Goal: Task Accomplishment & Management: Use online tool/utility

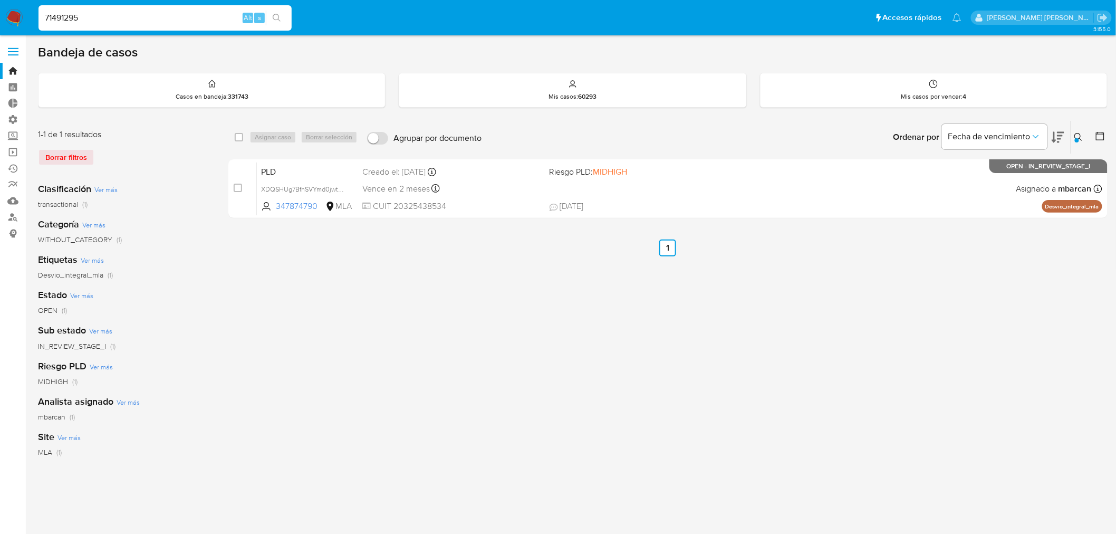
type input "71491295"
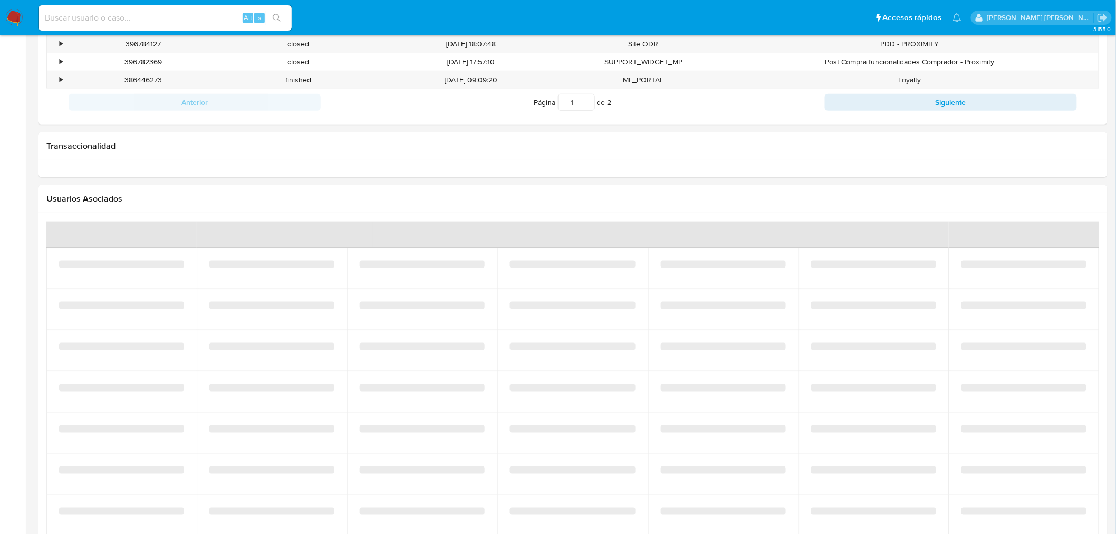
scroll to position [468, 0]
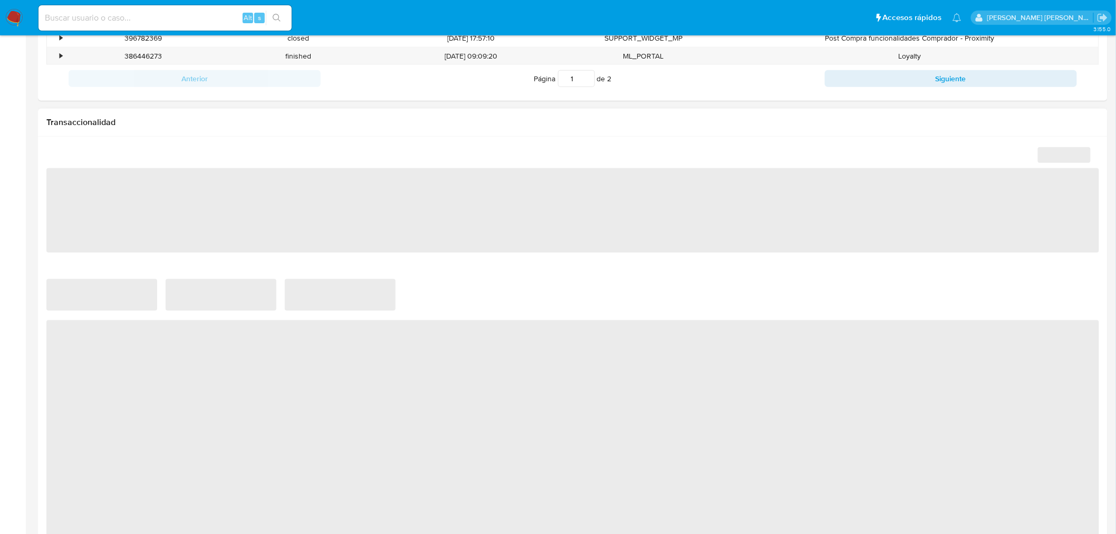
select select "10"
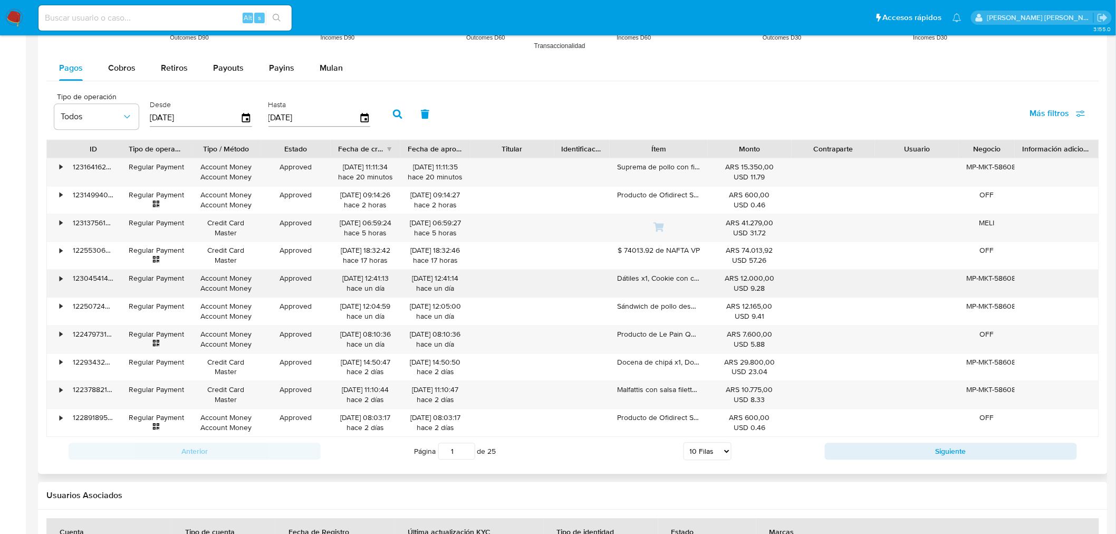
scroll to position [996, 0]
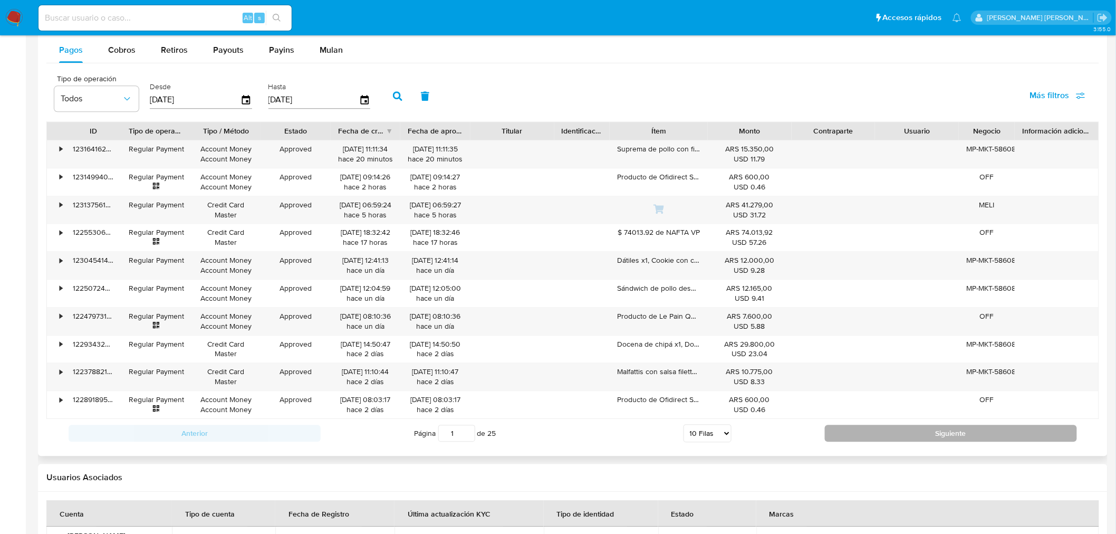
click at [912, 433] on button "Siguiente" at bounding box center [951, 433] width 252 height 17
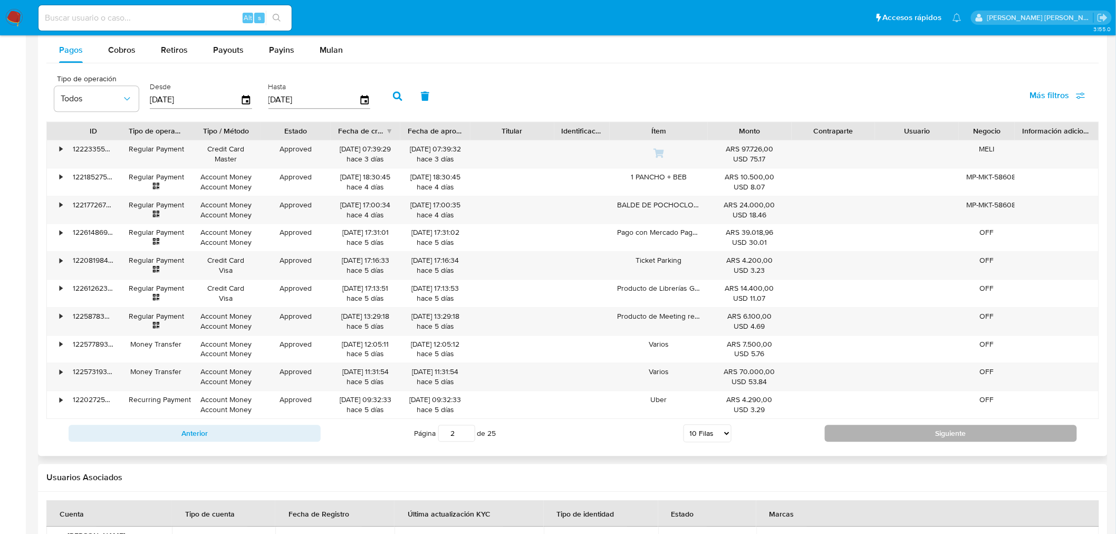
click at [850, 435] on button "Siguiente" at bounding box center [951, 433] width 252 height 17
type input "3"
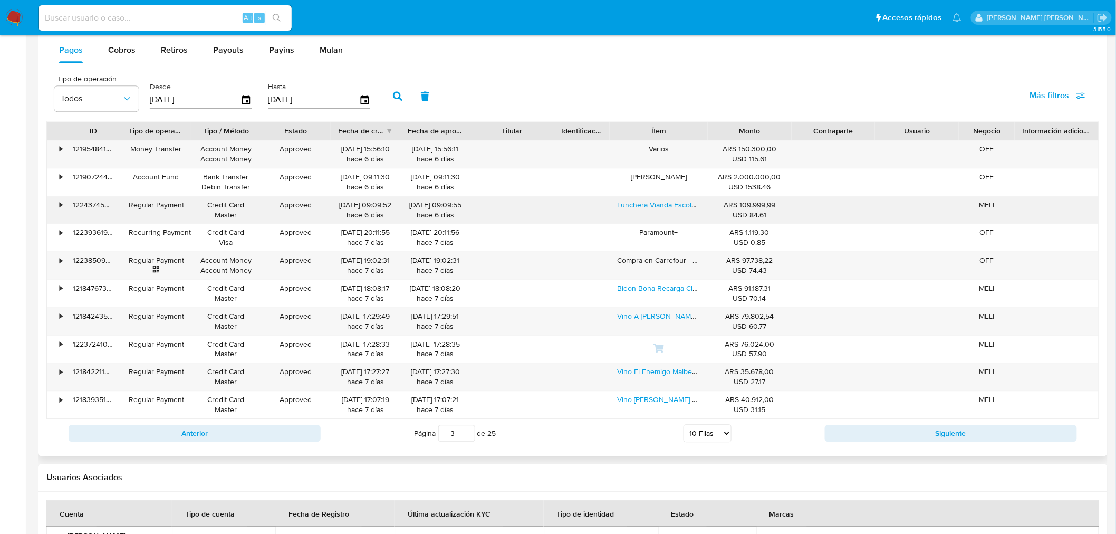
click at [60, 201] on div "•" at bounding box center [61, 205] width 3 height 10
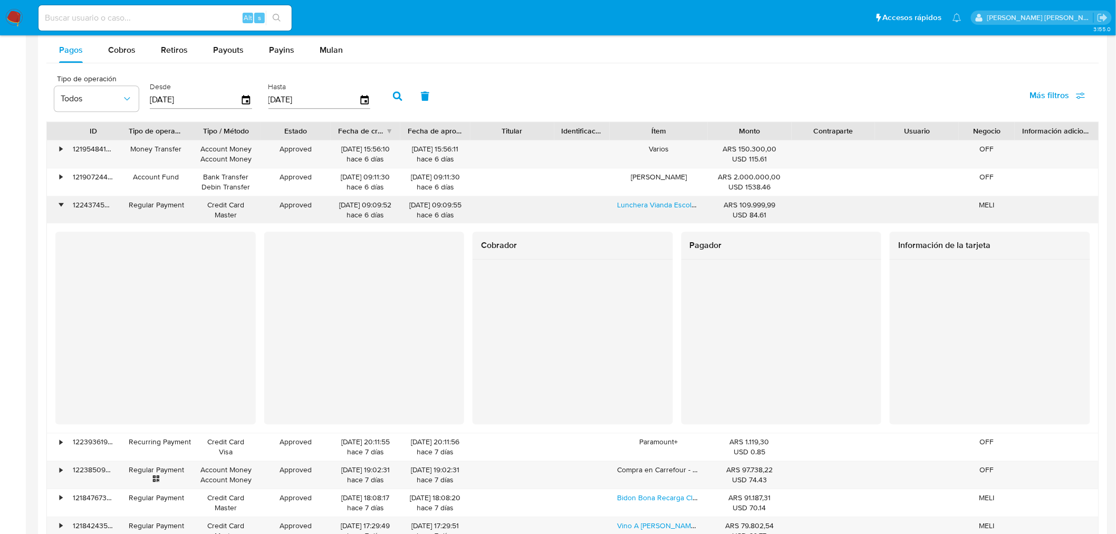
click at [56, 202] on div "•" at bounding box center [56, 209] width 18 height 27
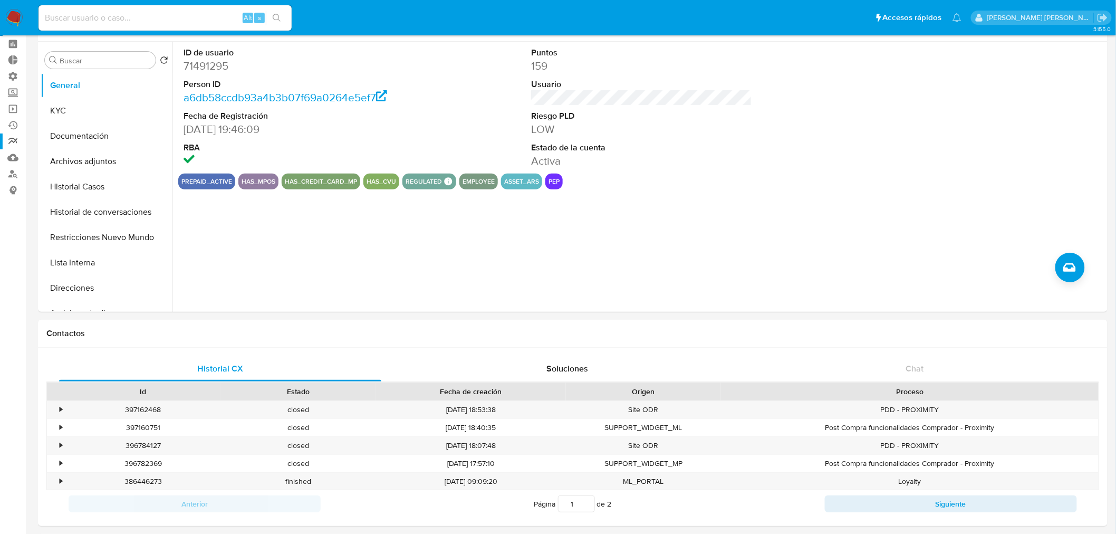
scroll to position [0, 0]
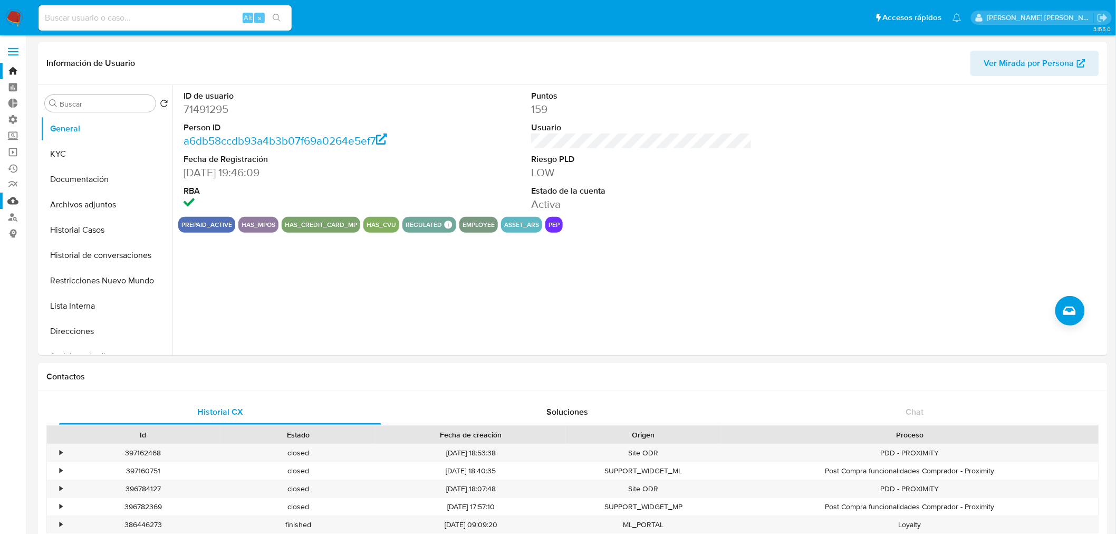
click at [13, 197] on link "Mulan" at bounding box center [63, 201] width 126 height 16
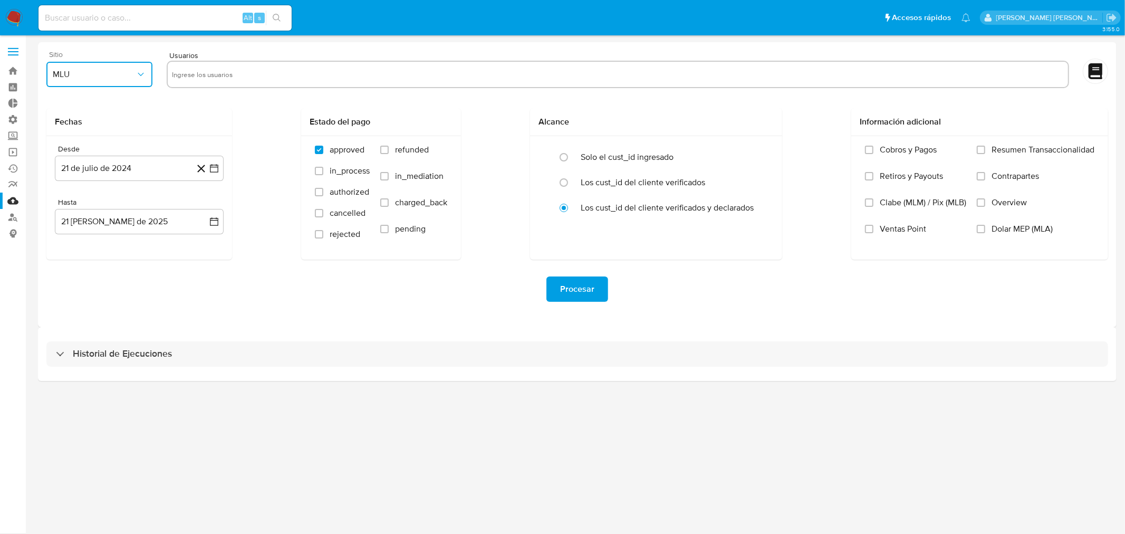
click at [114, 72] on span "MLU" at bounding box center [94, 74] width 83 height 11
click at [127, 107] on div "MLA" at bounding box center [96, 102] width 87 height 25
click at [210, 73] on input "text" at bounding box center [618, 74] width 892 height 17
type input "71491295"
click at [150, 176] on button "21 de julio de 2024" at bounding box center [139, 168] width 169 height 25
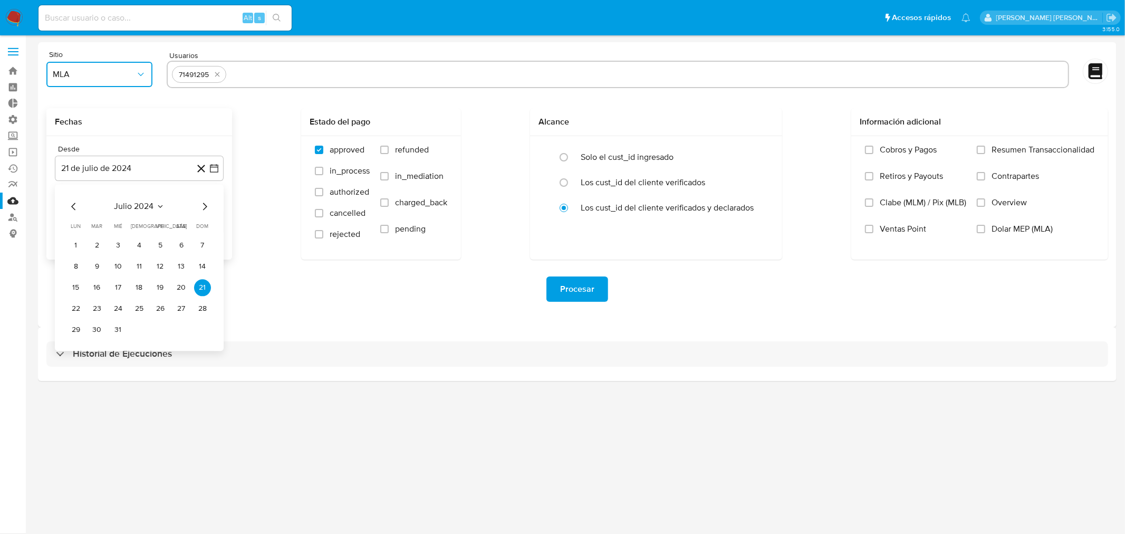
click at [204, 208] on icon "Mes siguiente" at bounding box center [204, 206] width 13 height 13
click at [204, 207] on icon "Mes siguiente" at bounding box center [204, 206] width 13 height 13
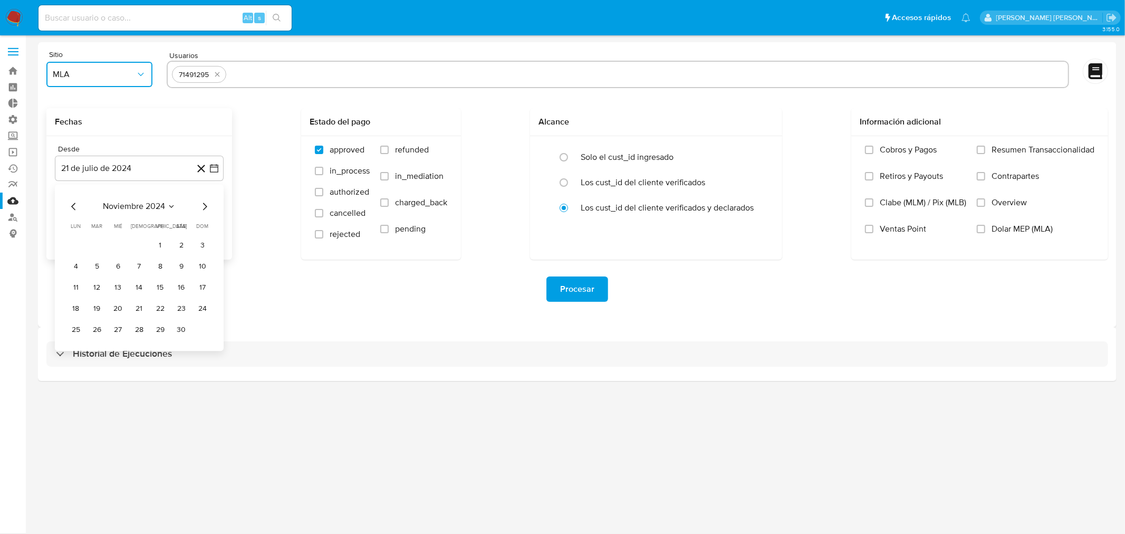
click at [204, 207] on icon "Mes siguiente" at bounding box center [204, 206] width 13 height 13
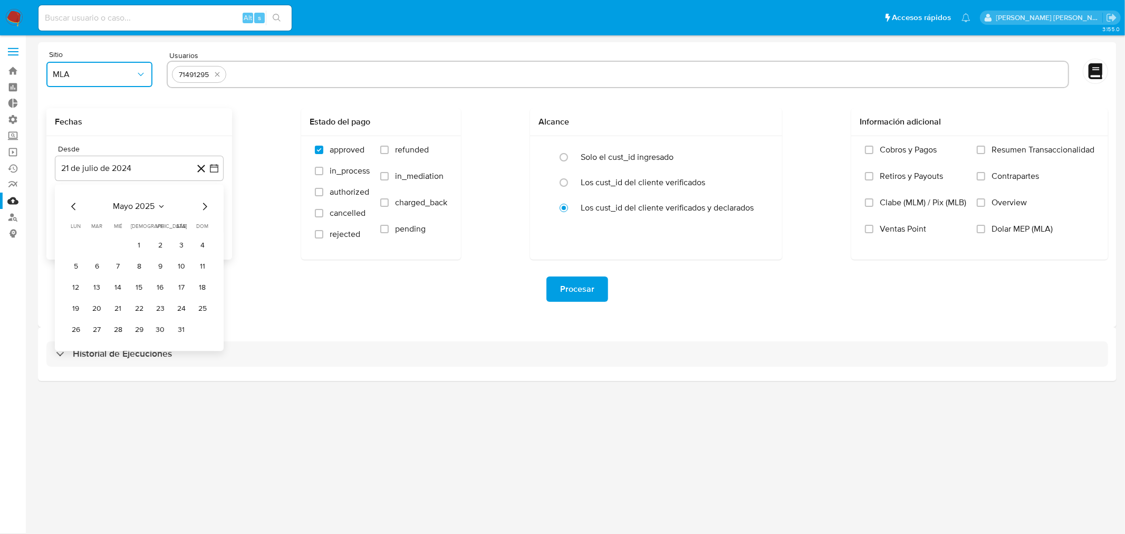
click at [204, 207] on icon "Mes siguiente" at bounding box center [204, 206] width 13 height 13
click at [160, 240] on button "1" at bounding box center [160, 245] width 17 height 17
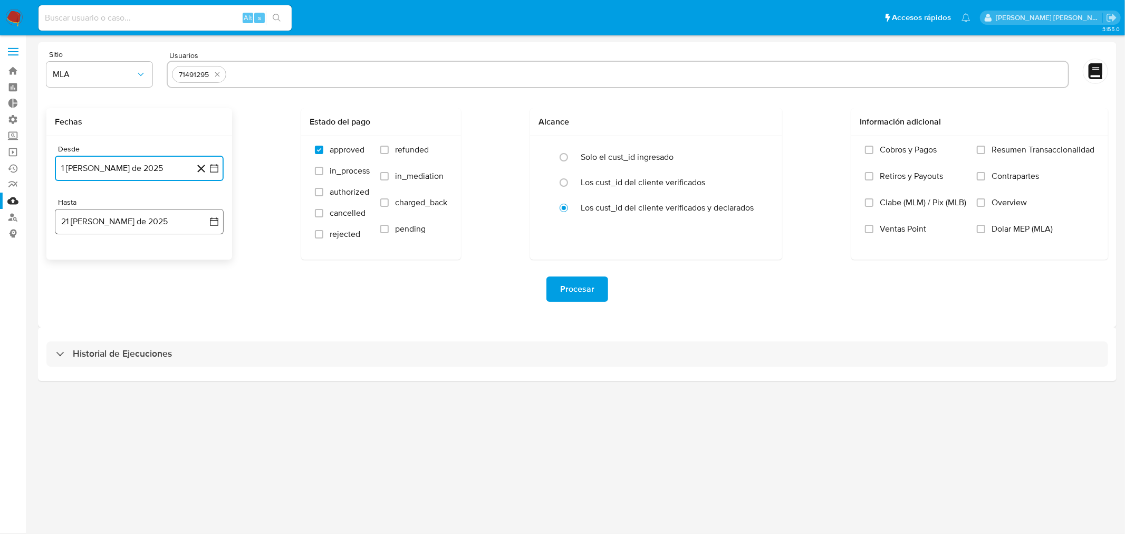
click at [148, 215] on button "21 de agosto de 2025" at bounding box center [139, 221] width 169 height 25
click at [141, 361] on button "21" at bounding box center [139, 361] width 17 height 17
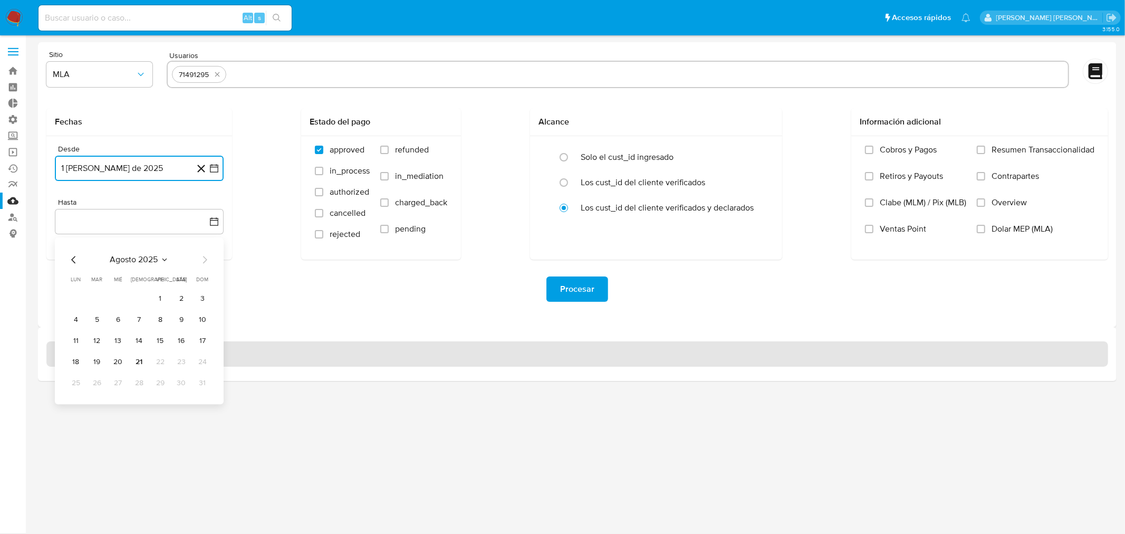
click at [138, 357] on button "21" at bounding box center [139, 361] width 17 height 17
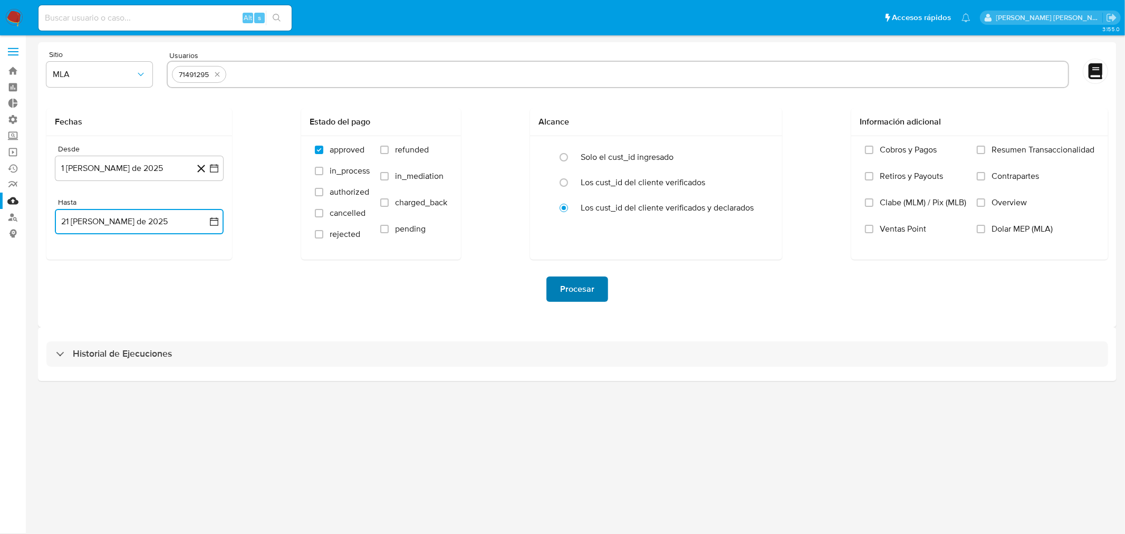
click at [590, 289] on span "Procesar" at bounding box center [577, 288] width 34 height 23
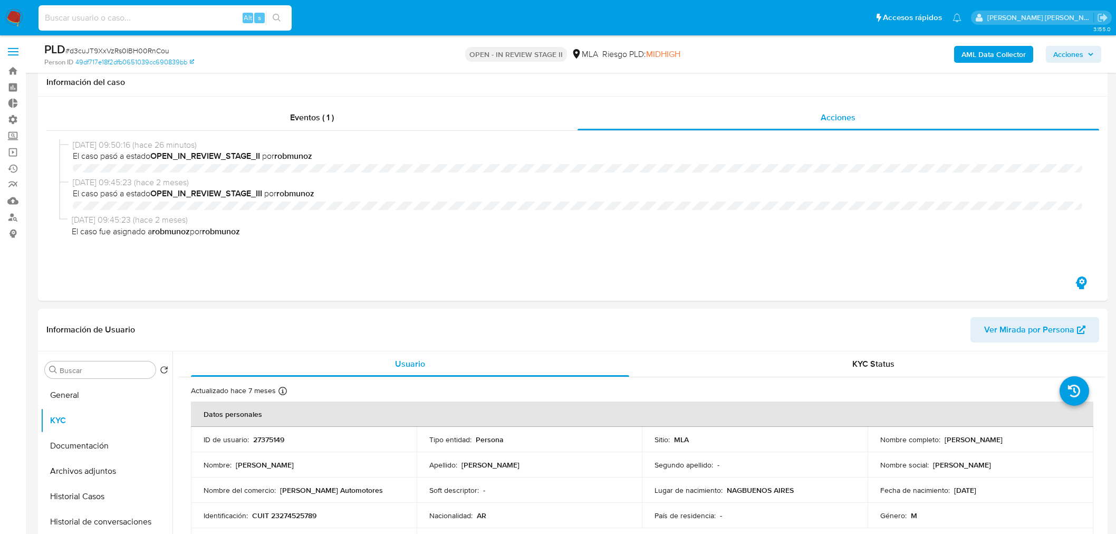
select select "10"
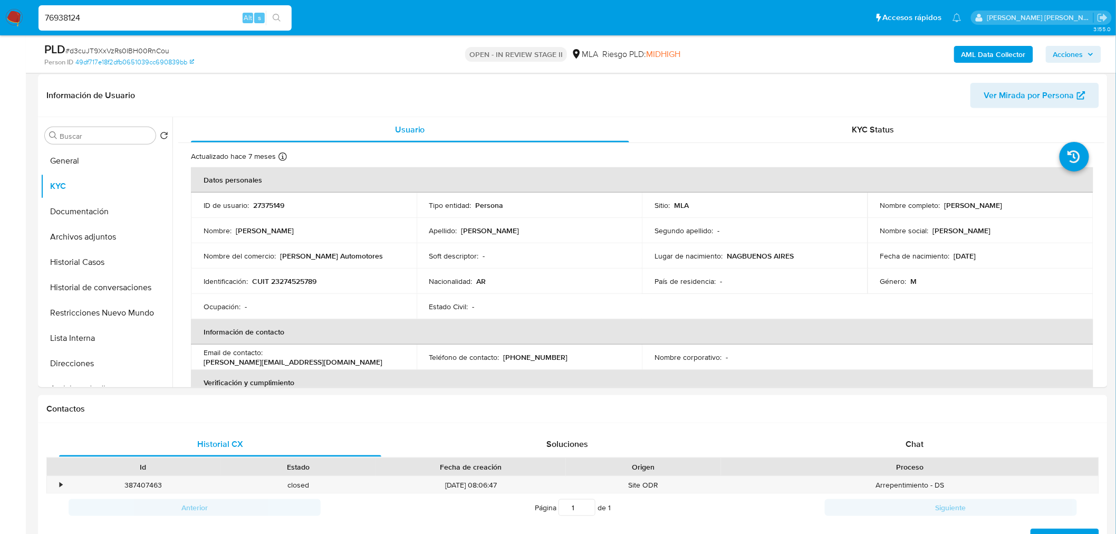
scroll to position [586, 0]
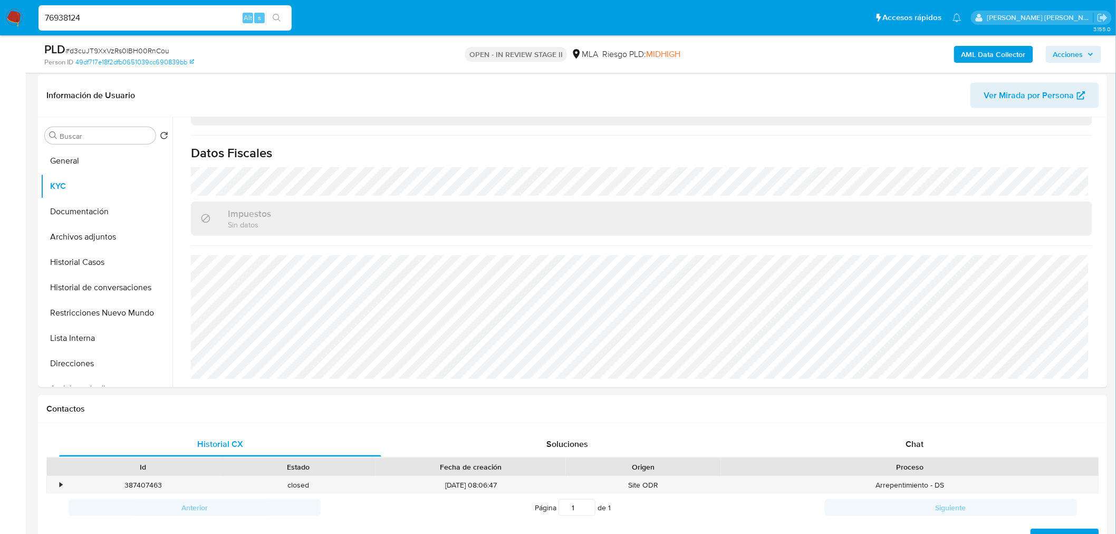
type input "76938124"
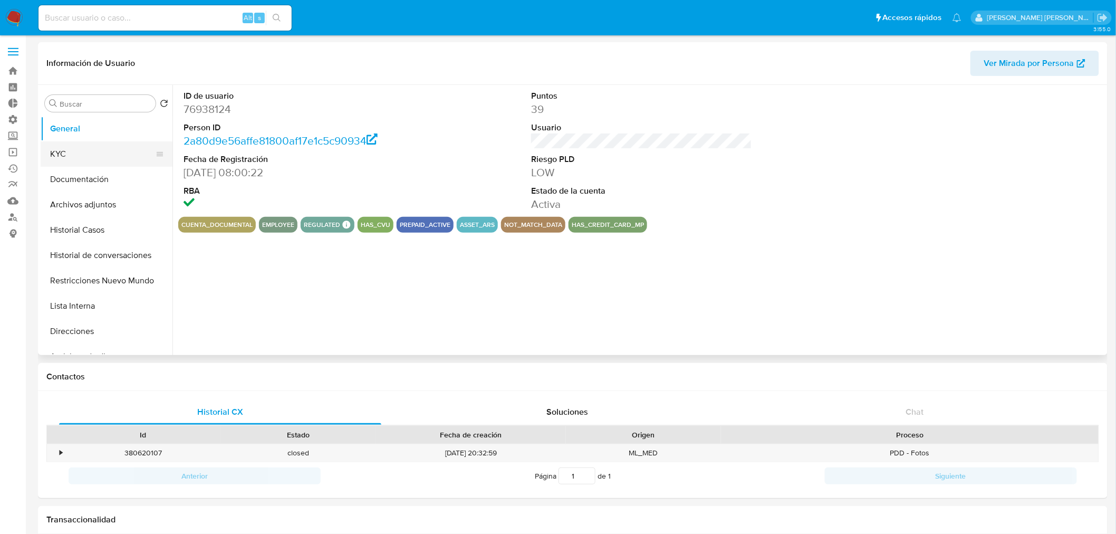
click at [120, 154] on button "KYC" at bounding box center [102, 153] width 123 height 25
select select "10"
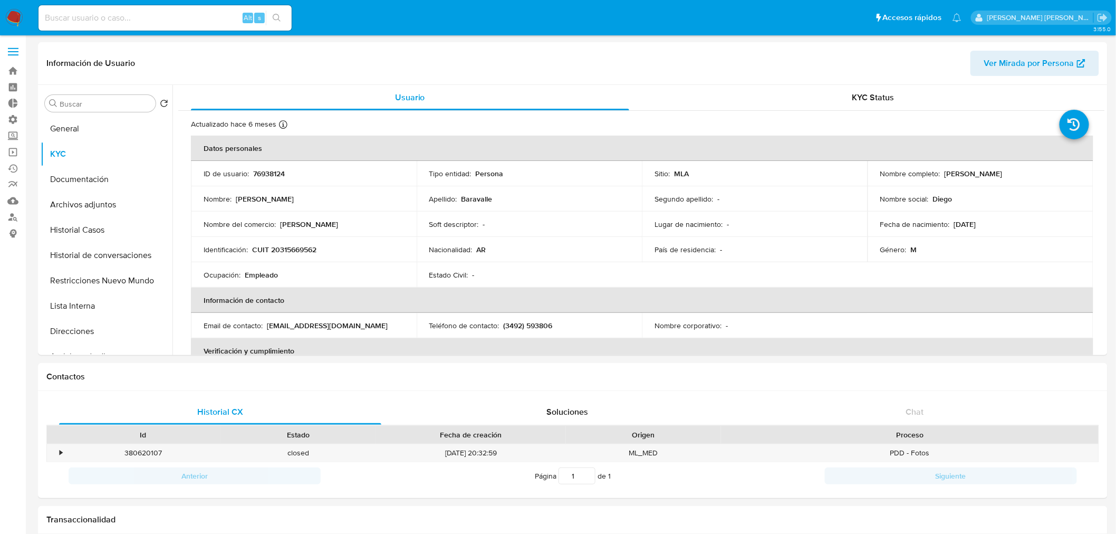
click at [127, 17] on input at bounding box center [165, 18] width 253 height 14
paste input "24993331"
type input "24993331"
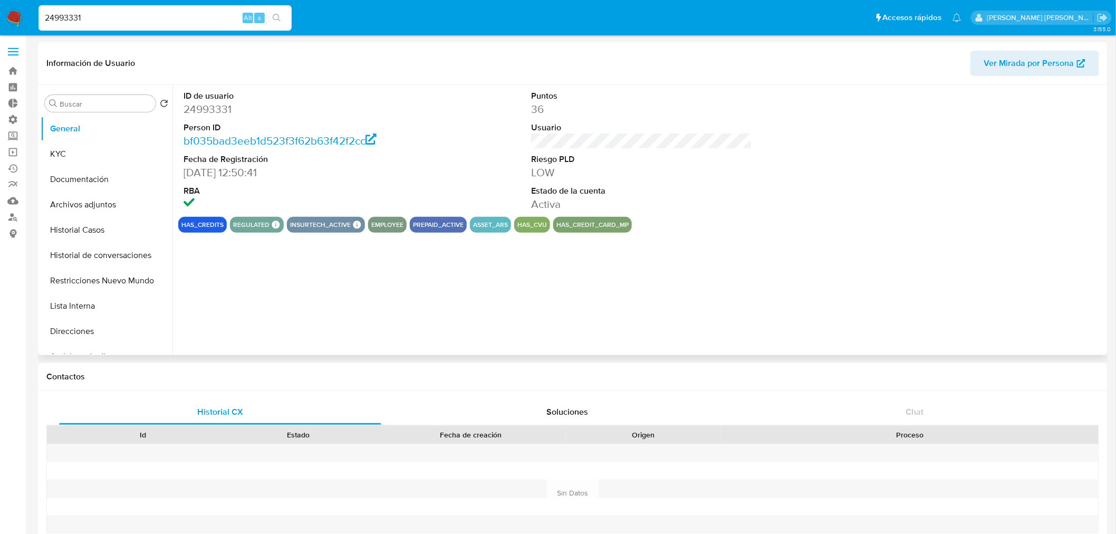
select select "10"
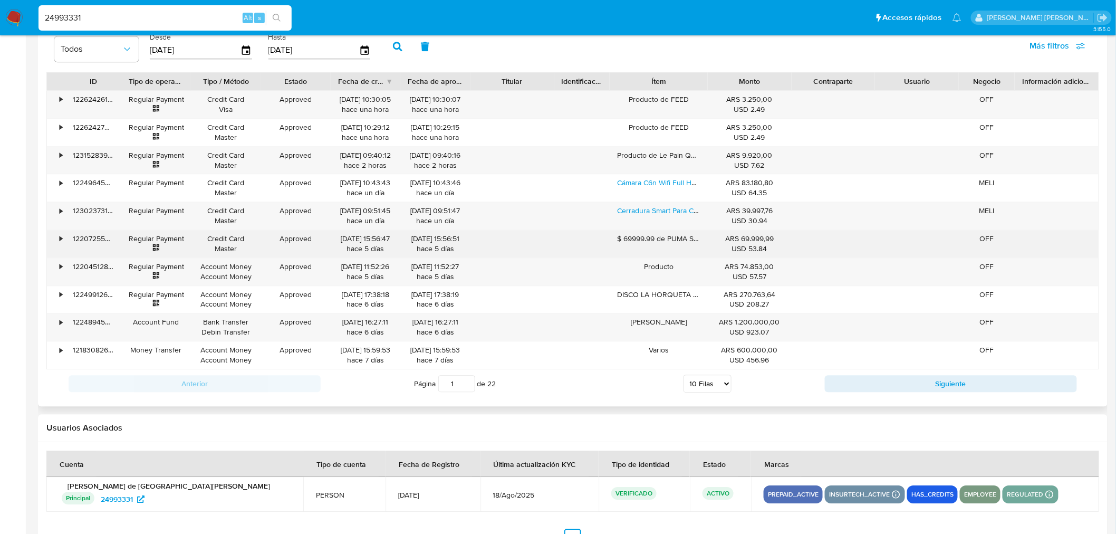
scroll to position [1055, 0]
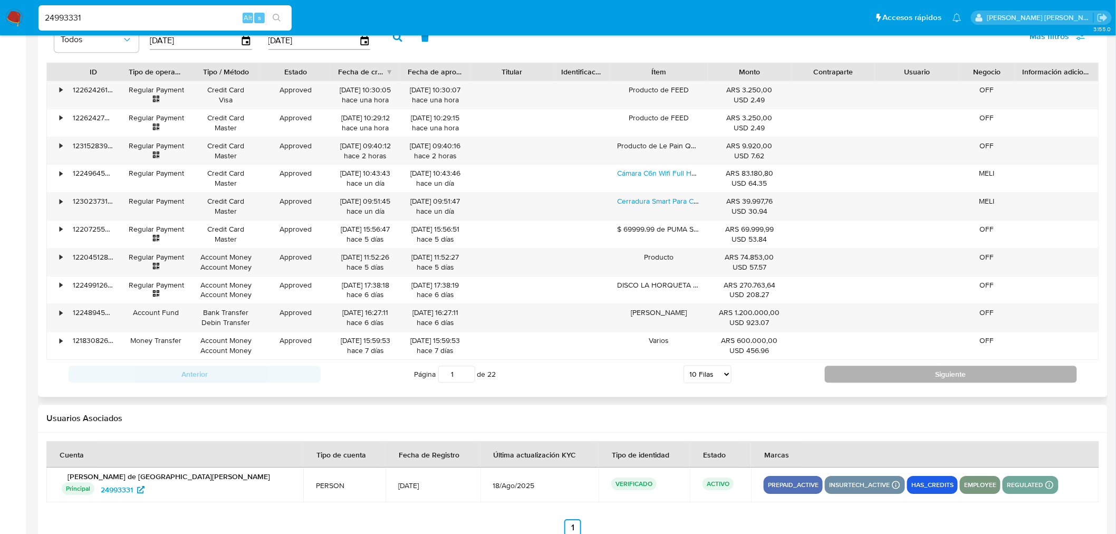
click at [914, 373] on button "Siguiente" at bounding box center [951, 374] width 252 height 17
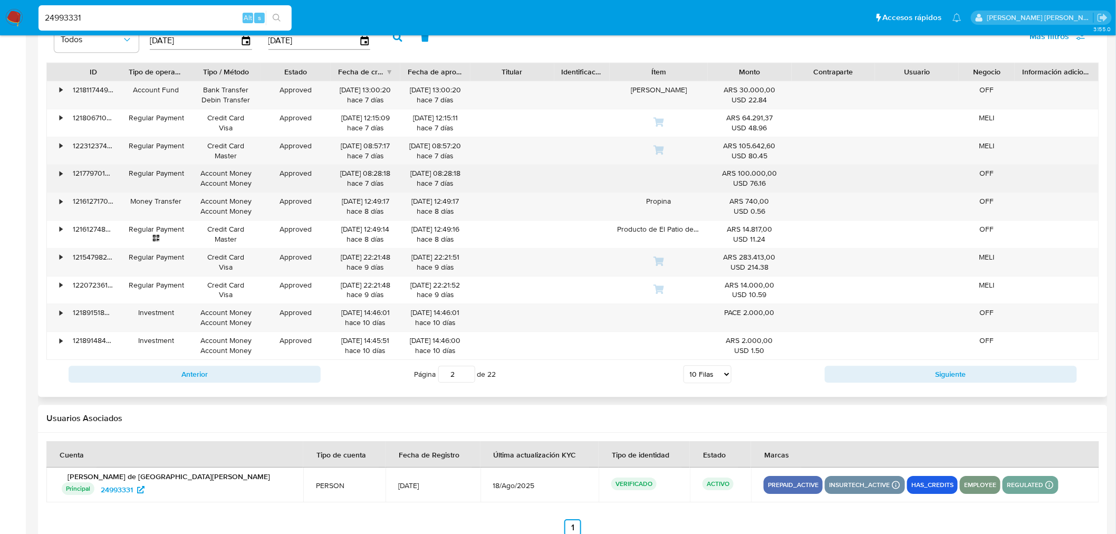
click at [53, 172] on div "•" at bounding box center [56, 178] width 18 height 27
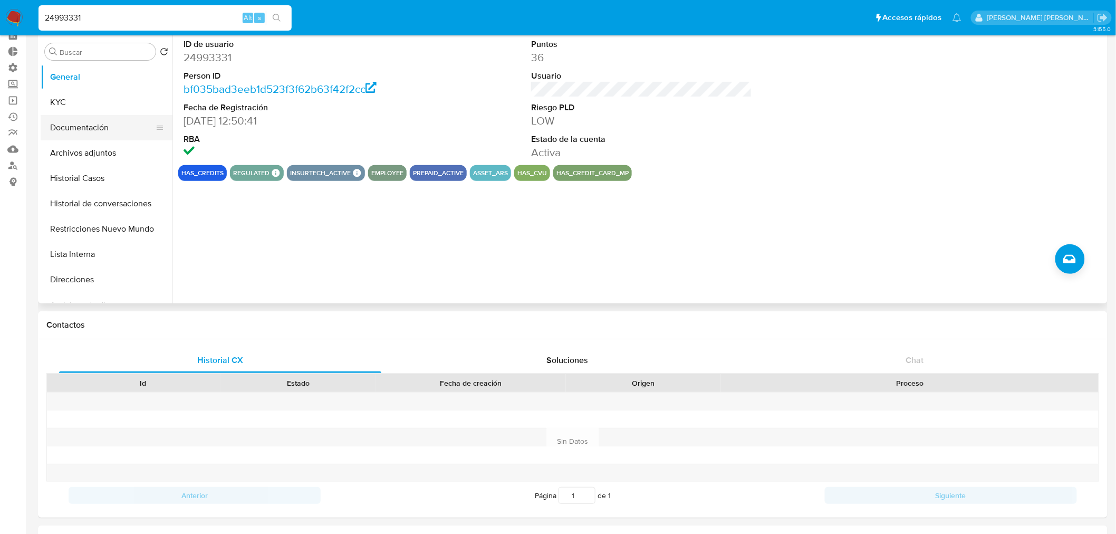
scroll to position [0, 0]
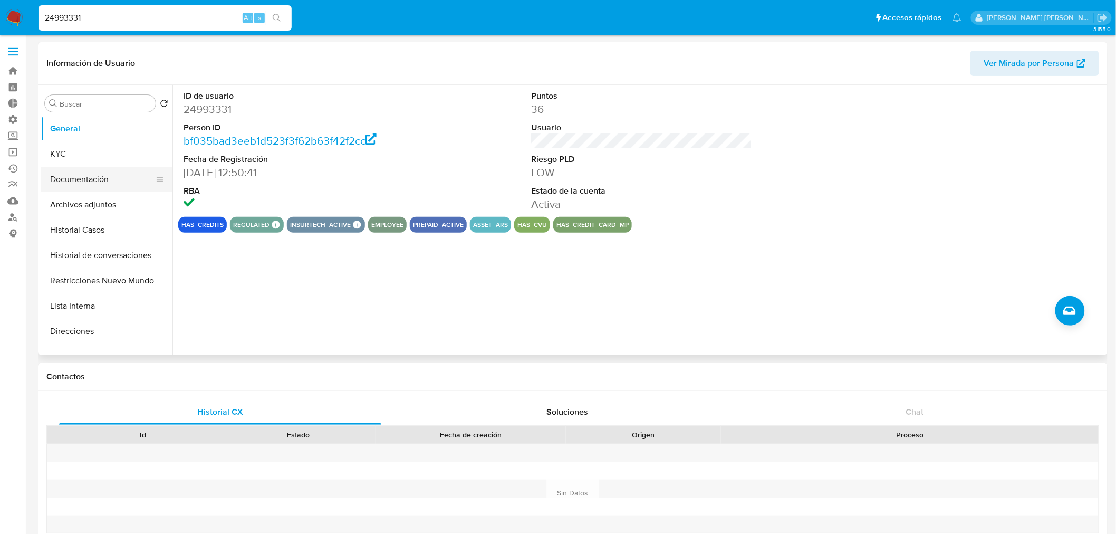
click at [90, 177] on button "Documentación" at bounding box center [102, 179] width 123 height 25
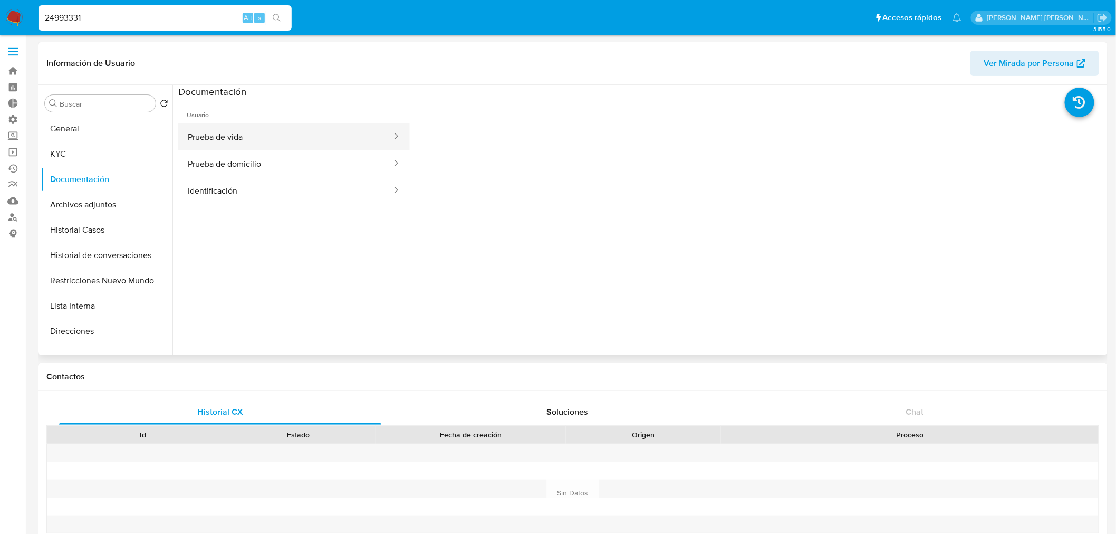
click at [293, 141] on button "Prueba de vida" at bounding box center [285, 136] width 215 height 27
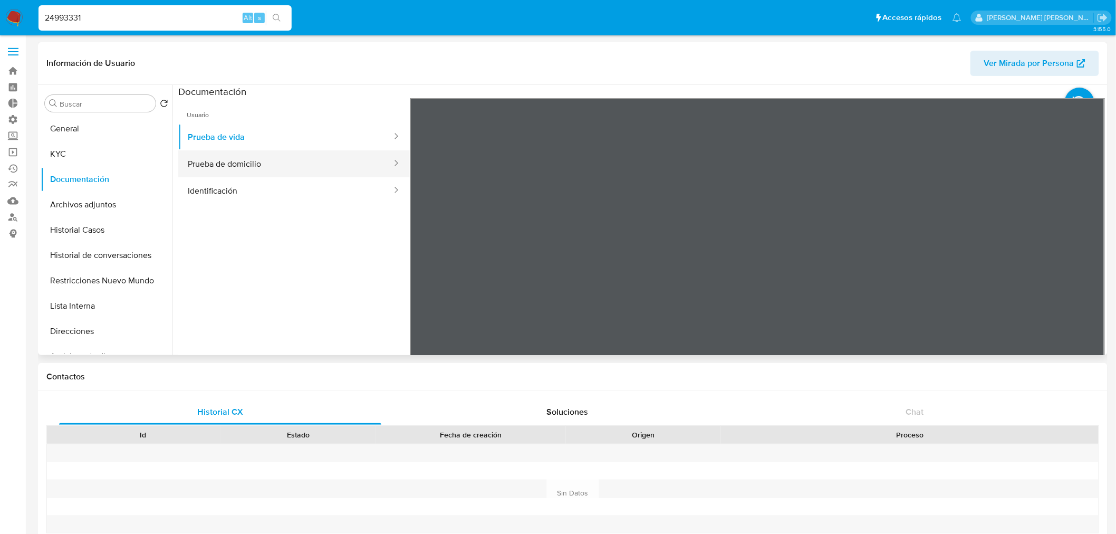
click at [274, 161] on button "Prueba de domicilio" at bounding box center [285, 163] width 215 height 27
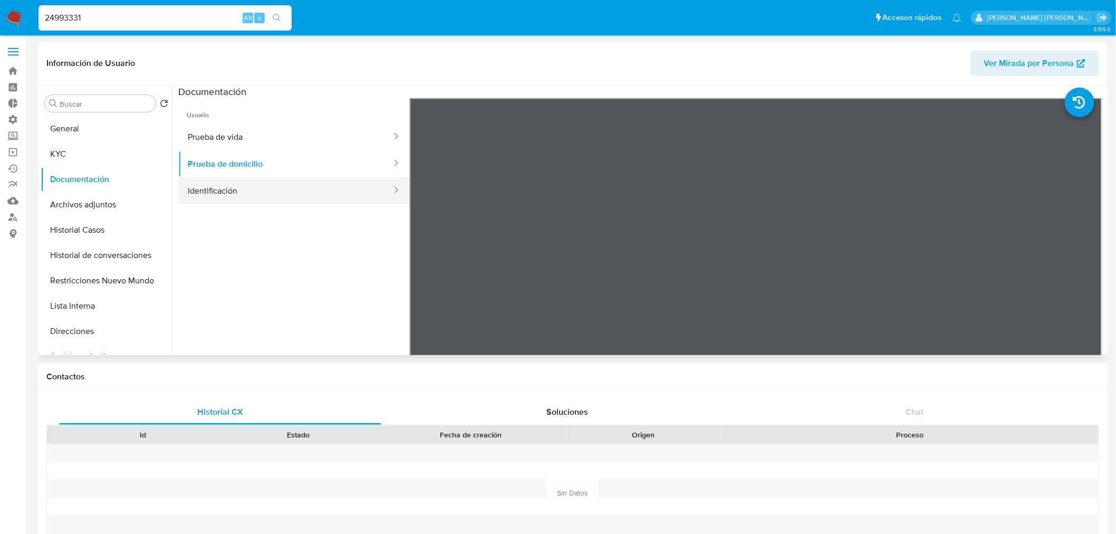
drag, startPoint x: 267, startPoint y: 168, endPoint x: 263, endPoint y: 178, distance: 11.6
click at [267, 169] on button "Prueba de domicilio" at bounding box center [285, 163] width 215 height 27
click at [263, 181] on button "Identificación" at bounding box center [285, 190] width 215 height 27
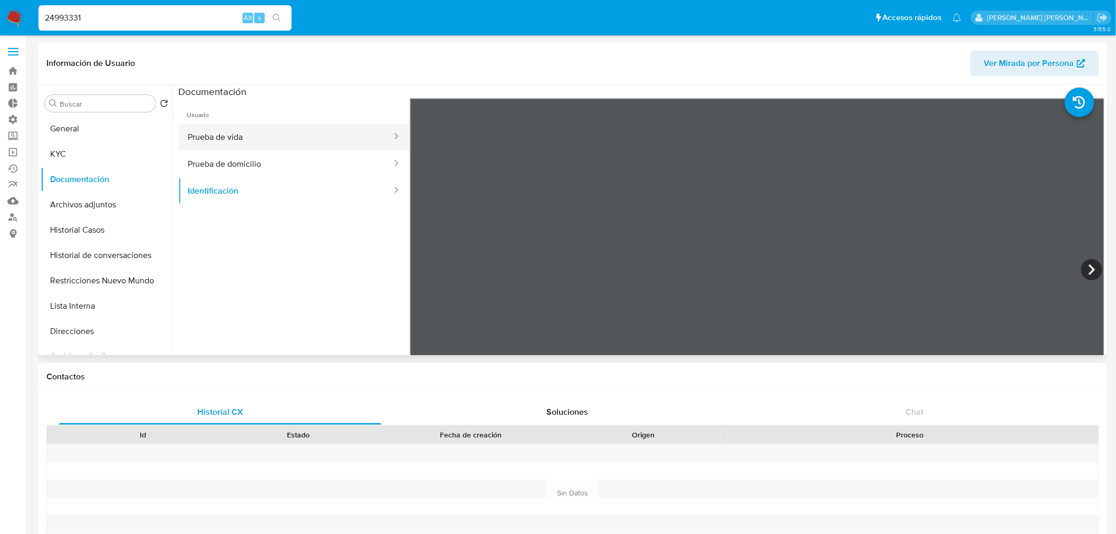
click at [203, 133] on button "Prueba de vida" at bounding box center [285, 136] width 215 height 27
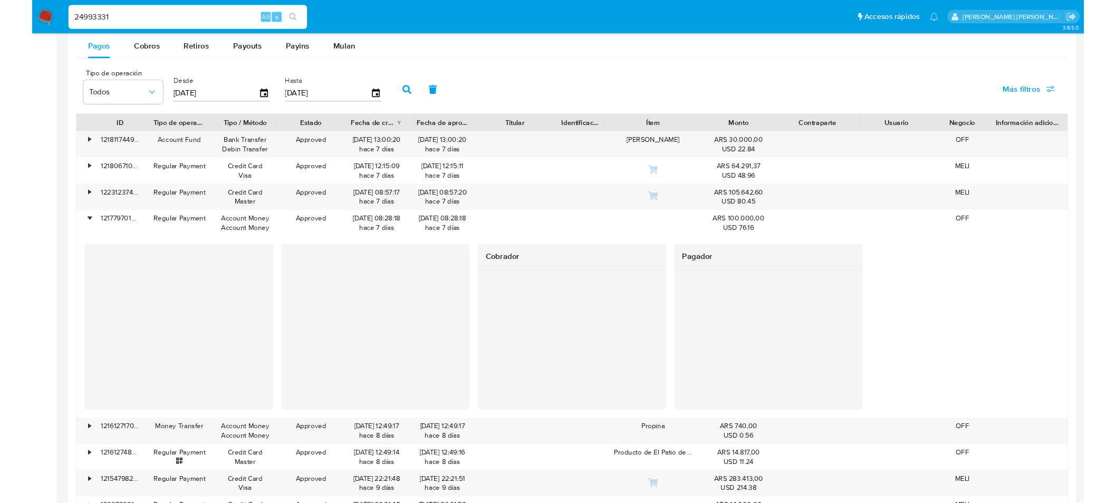
scroll to position [996, 0]
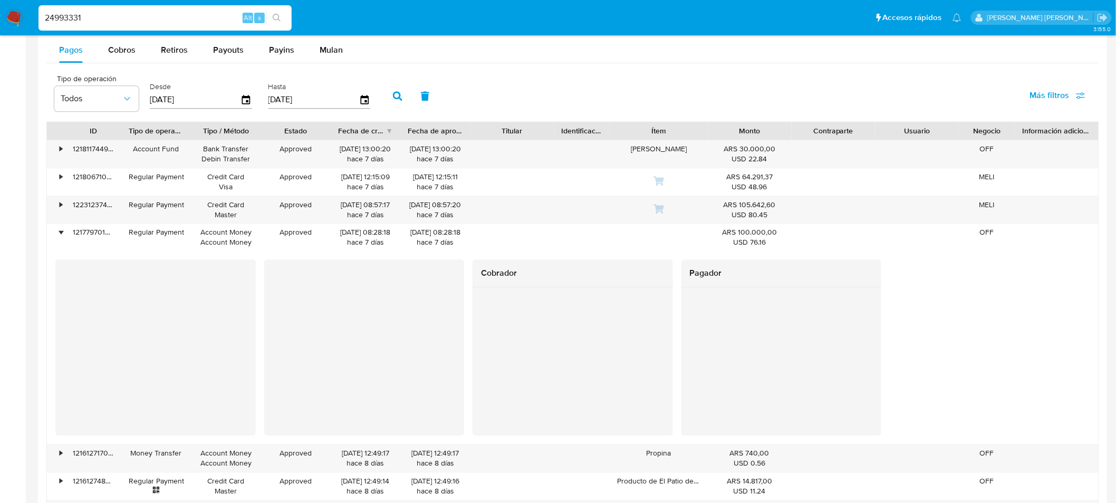
click at [73, 21] on input "24993331" at bounding box center [165, 18] width 253 height 14
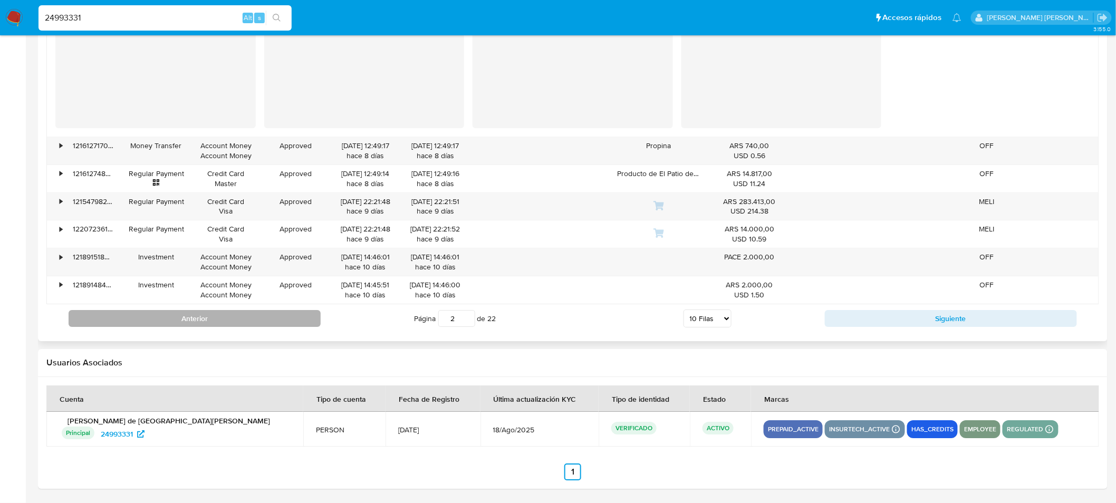
click at [231, 318] on button "Anterior" at bounding box center [195, 318] width 252 height 17
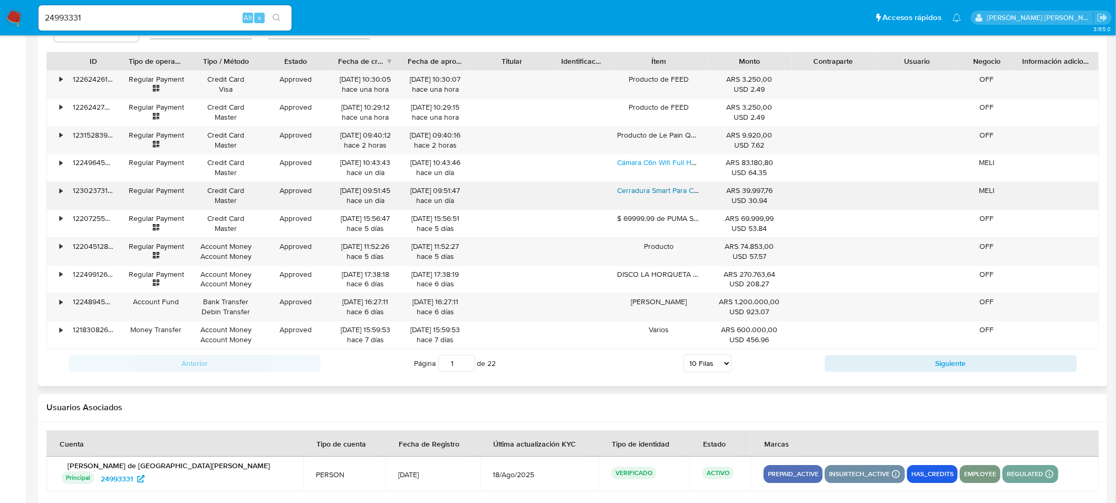
scroll to position [994, 0]
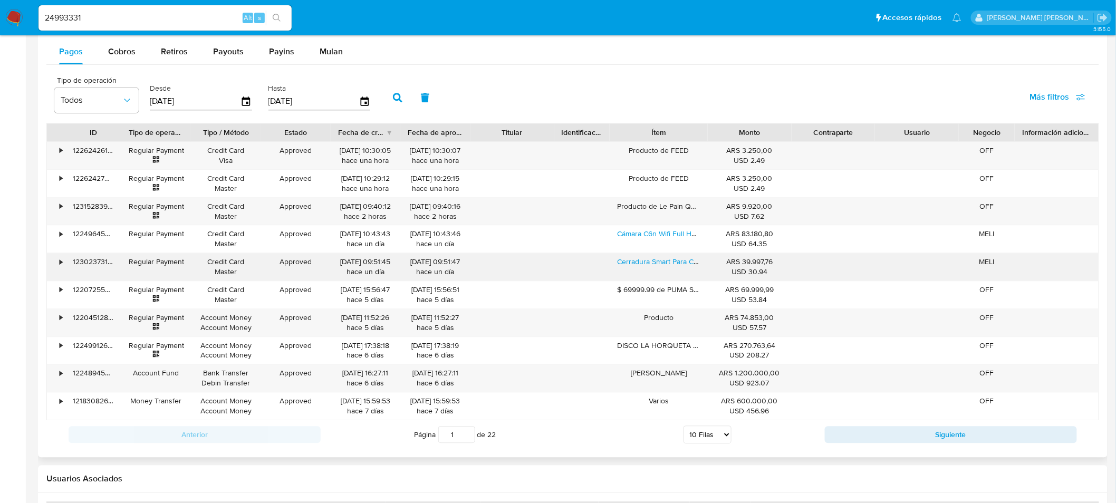
click at [62, 262] on div "•" at bounding box center [56, 266] width 18 height 27
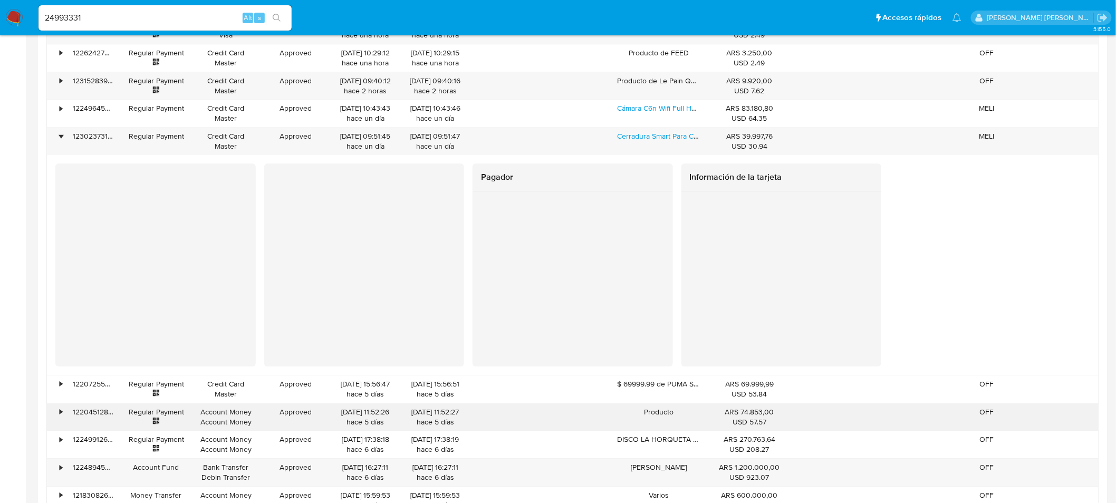
scroll to position [1229, 0]
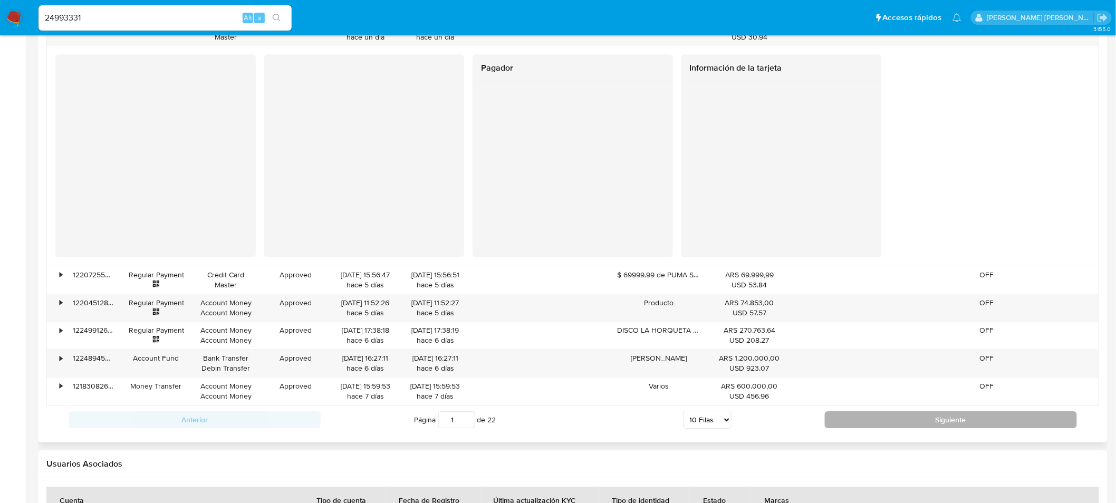
click at [865, 420] on button "Siguiente" at bounding box center [951, 419] width 252 height 17
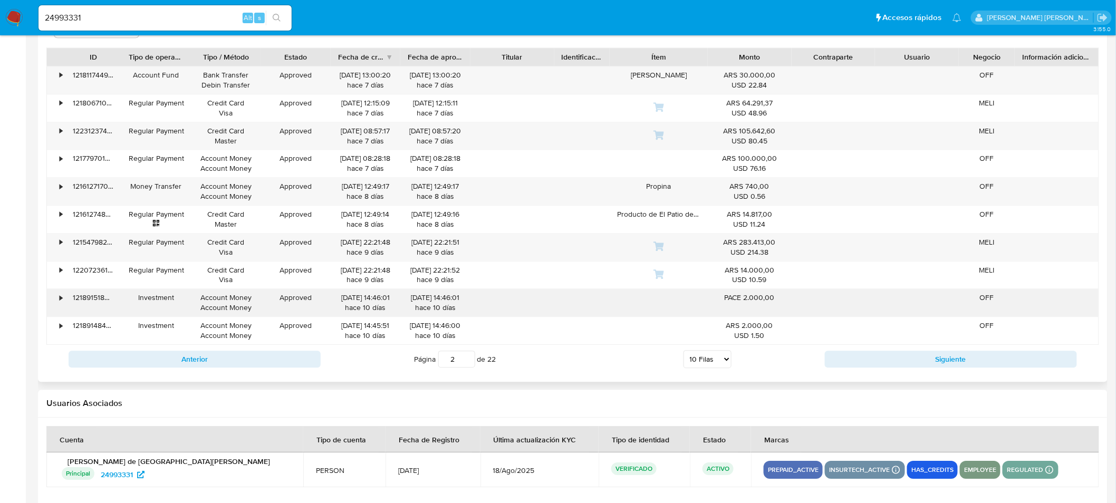
scroll to position [1053, 0]
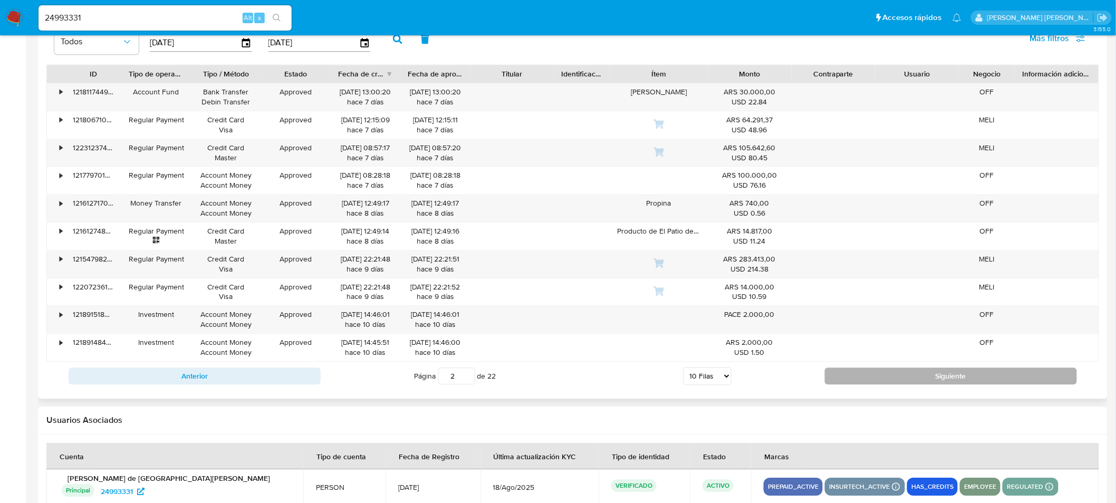
click at [852, 381] on button "Siguiente" at bounding box center [951, 376] width 252 height 17
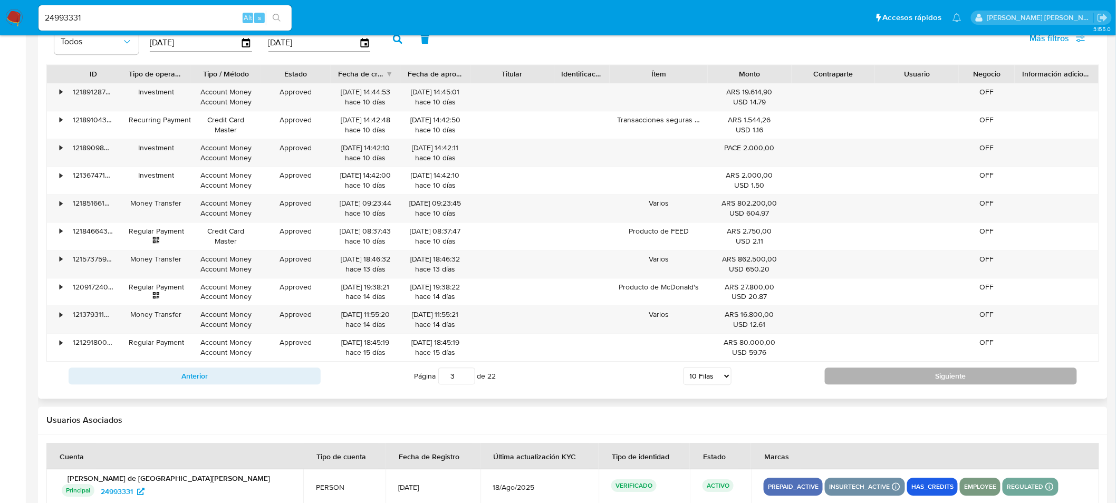
click at [852, 381] on button "Siguiente" at bounding box center [951, 376] width 252 height 17
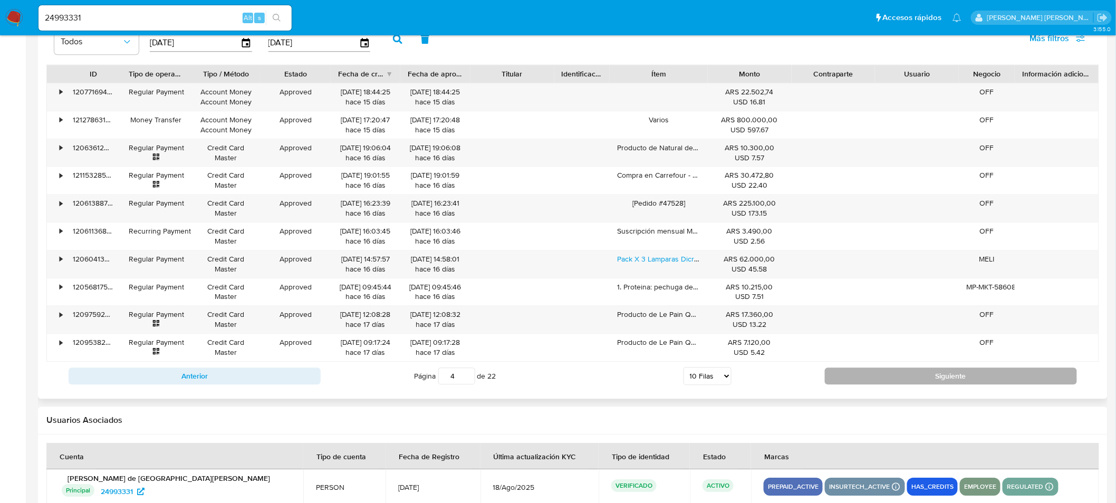
click at [852, 381] on button "Siguiente" at bounding box center [951, 376] width 252 height 17
click at [860, 376] on button "Siguiente" at bounding box center [951, 376] width 252 height 17
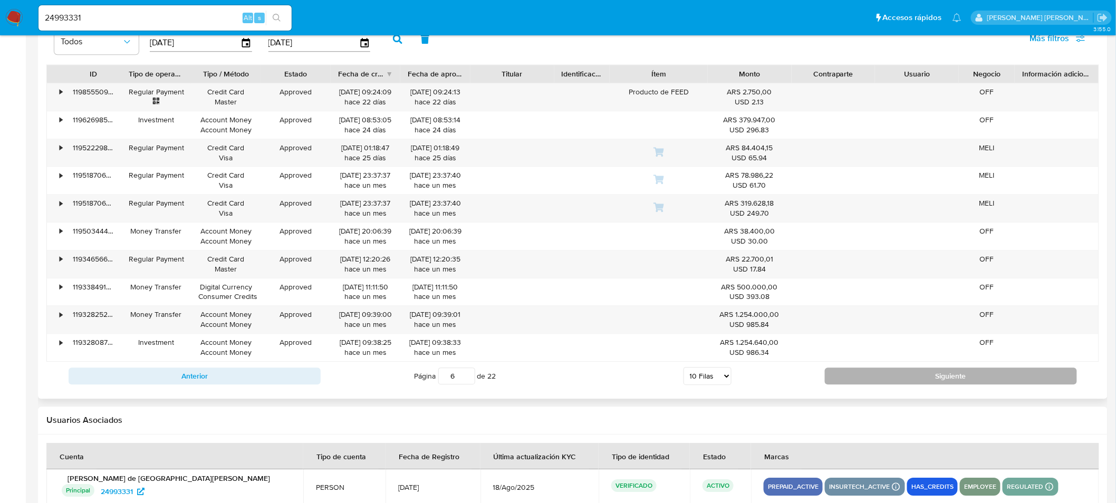
click at [860, 376] on button "Siguiente" at bounding box center [951, 376] width 252 height 17
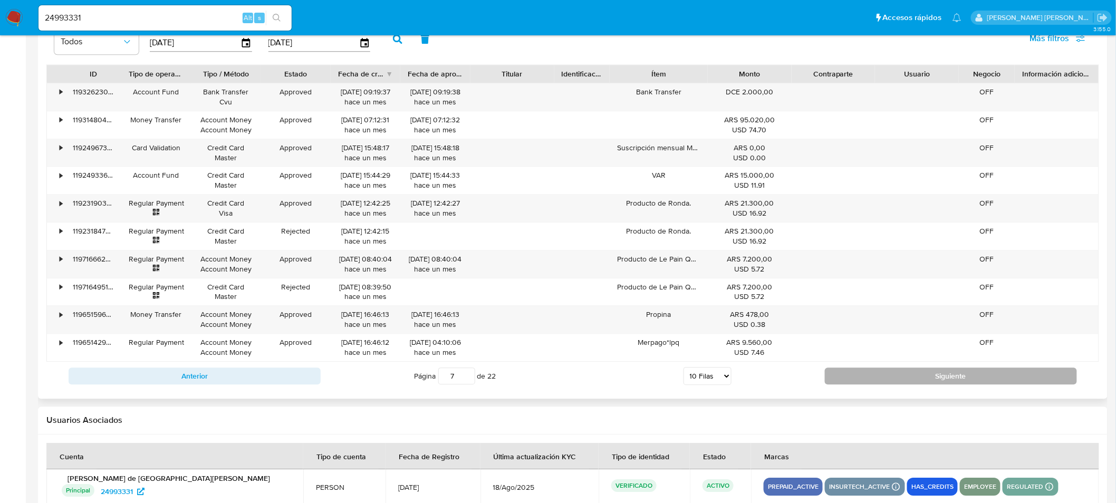
click at [864, 380] on button "Siguiente" at bounding box center [951, 376] width 252 height 17
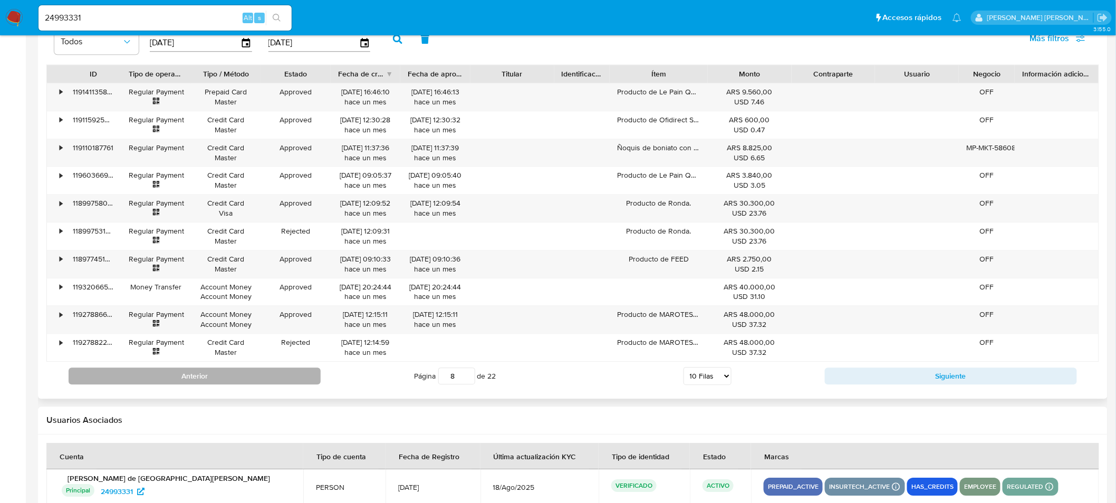
click at [272, 376] on button "Anterior" at bounding box center [195, 376] width 252 height 17
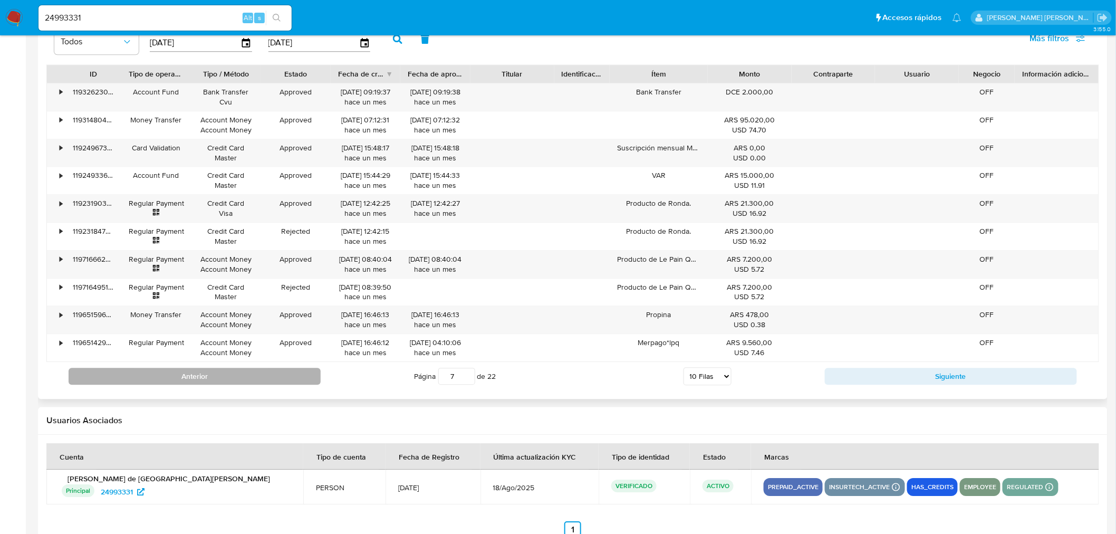
click at [308, 376] on button "Anterior" at bounding box center [195, 376] width 252 height 17
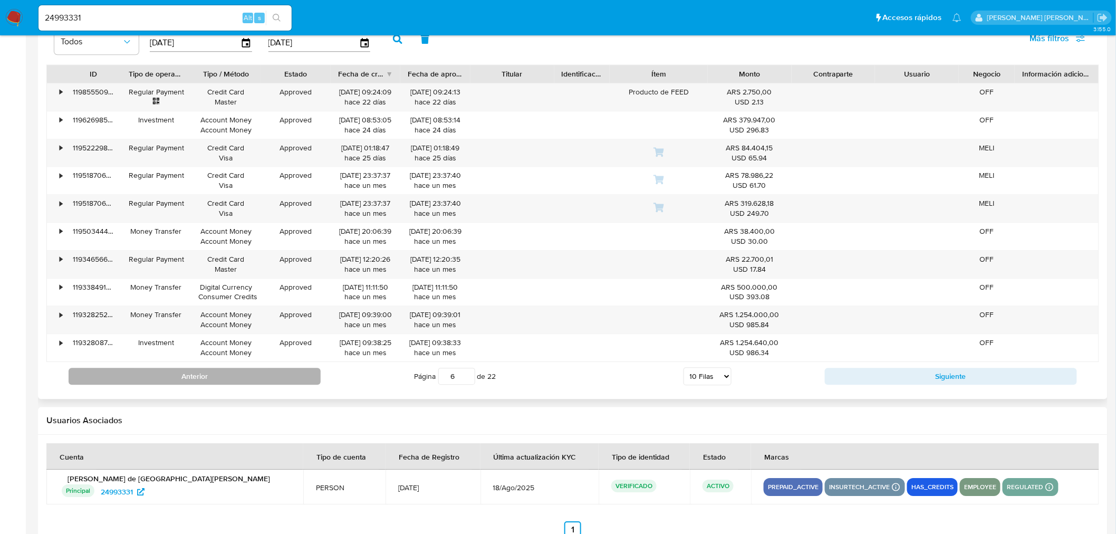
click at [308, 376] on button "Anterior" at bounding box center [195, 376] width 252 height 17
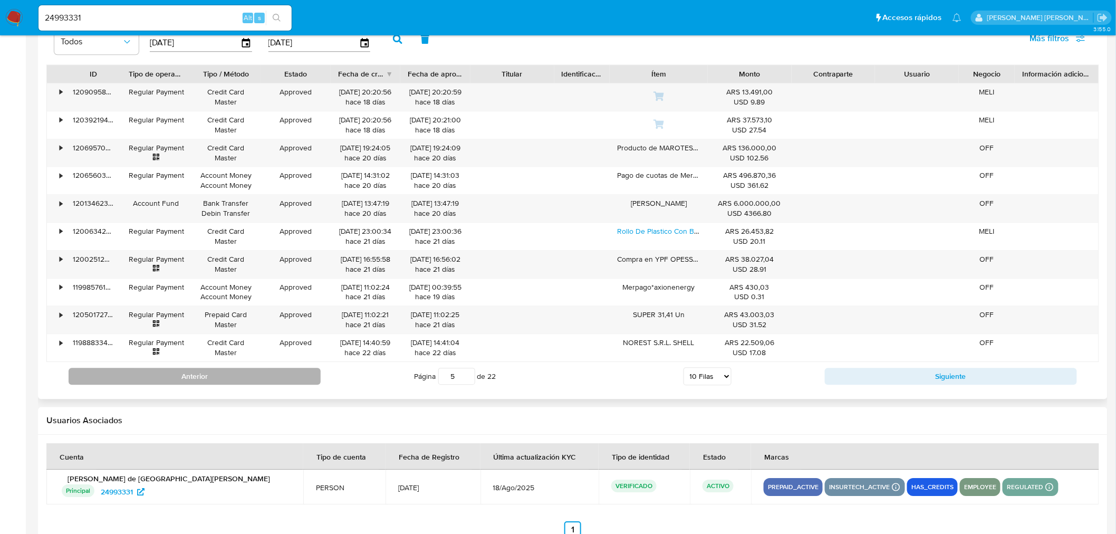
click at [308, 377] on button "Anterior" at bounding box center [195, 376] width 252 height 17
click at [308, 376] on button "Anterior" at bounding box center [195, 376] width 252 height 17
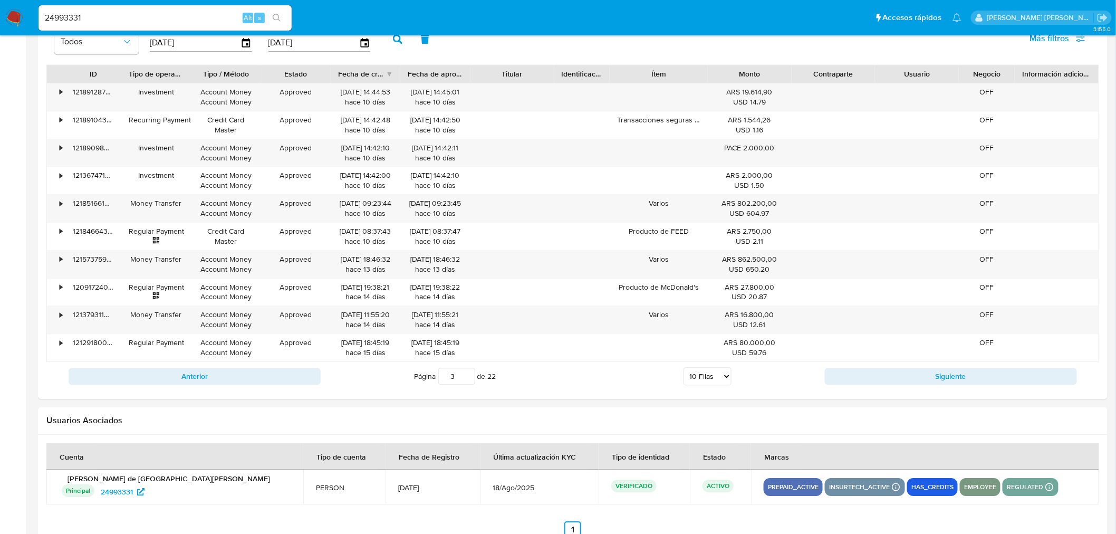
click at [308, 376] on button "Anterior" at bounding box center [195, 376] width 252 height 17
type input "2"
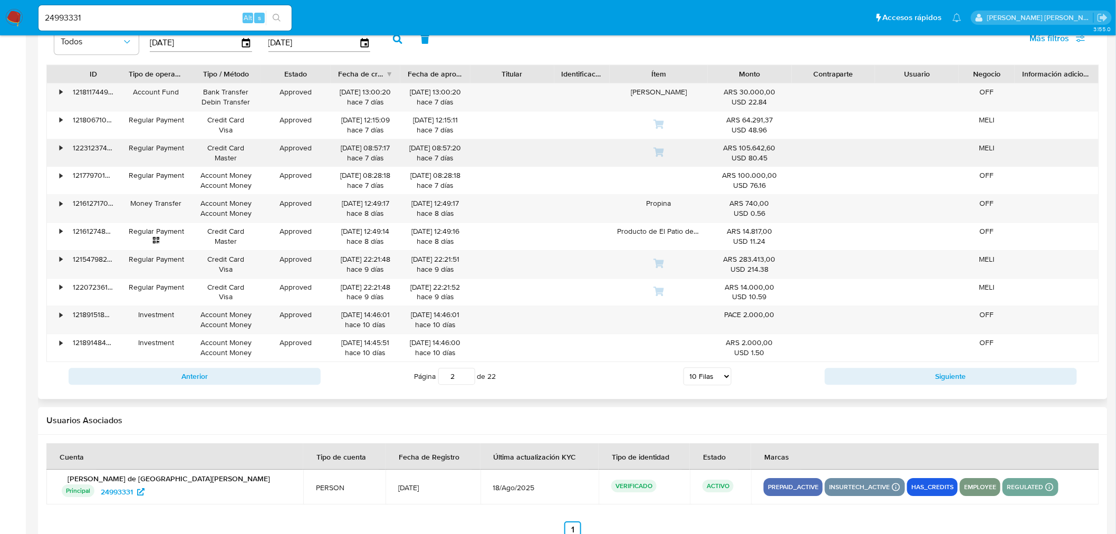
click at [61, 153] on div "•" at bounding box center [61, 148] width 3 height 10
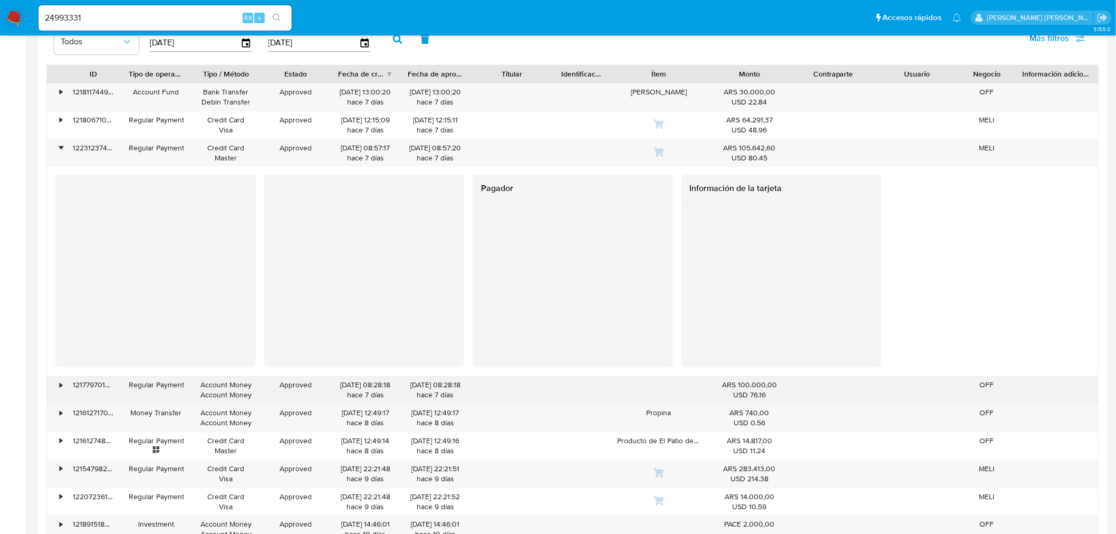
drag, startPoint x: 62, startPoint y: 389, endPoint x: 80, endPoint y: 386, distance: 18.1
click at [62, 389] on div "•" at bounding box center [56, 389] width 18 height 27
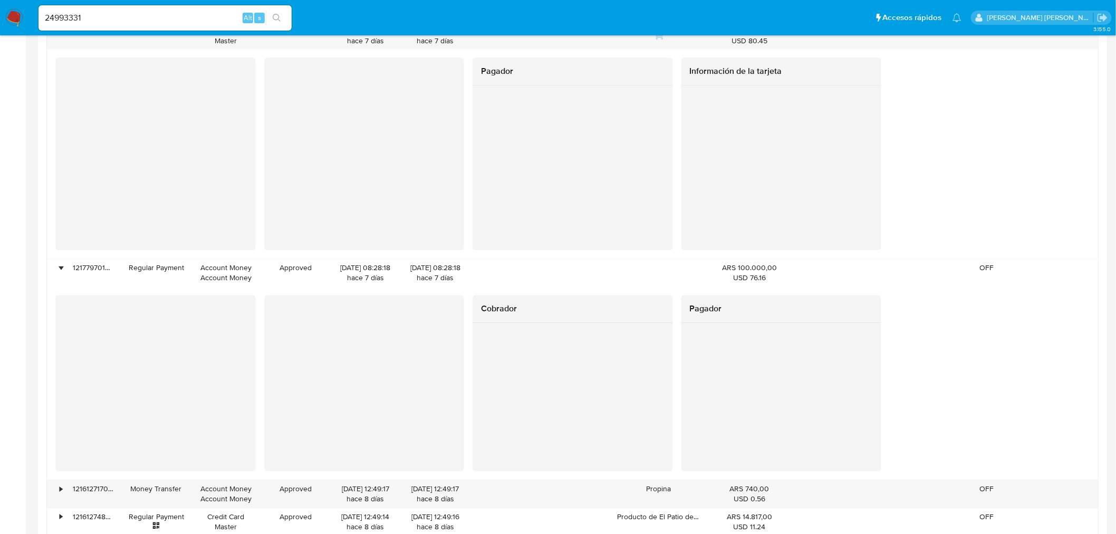
scroll to position [1111, 0]
